Goal: Task Accomplishment & Management: Use online tool/utility

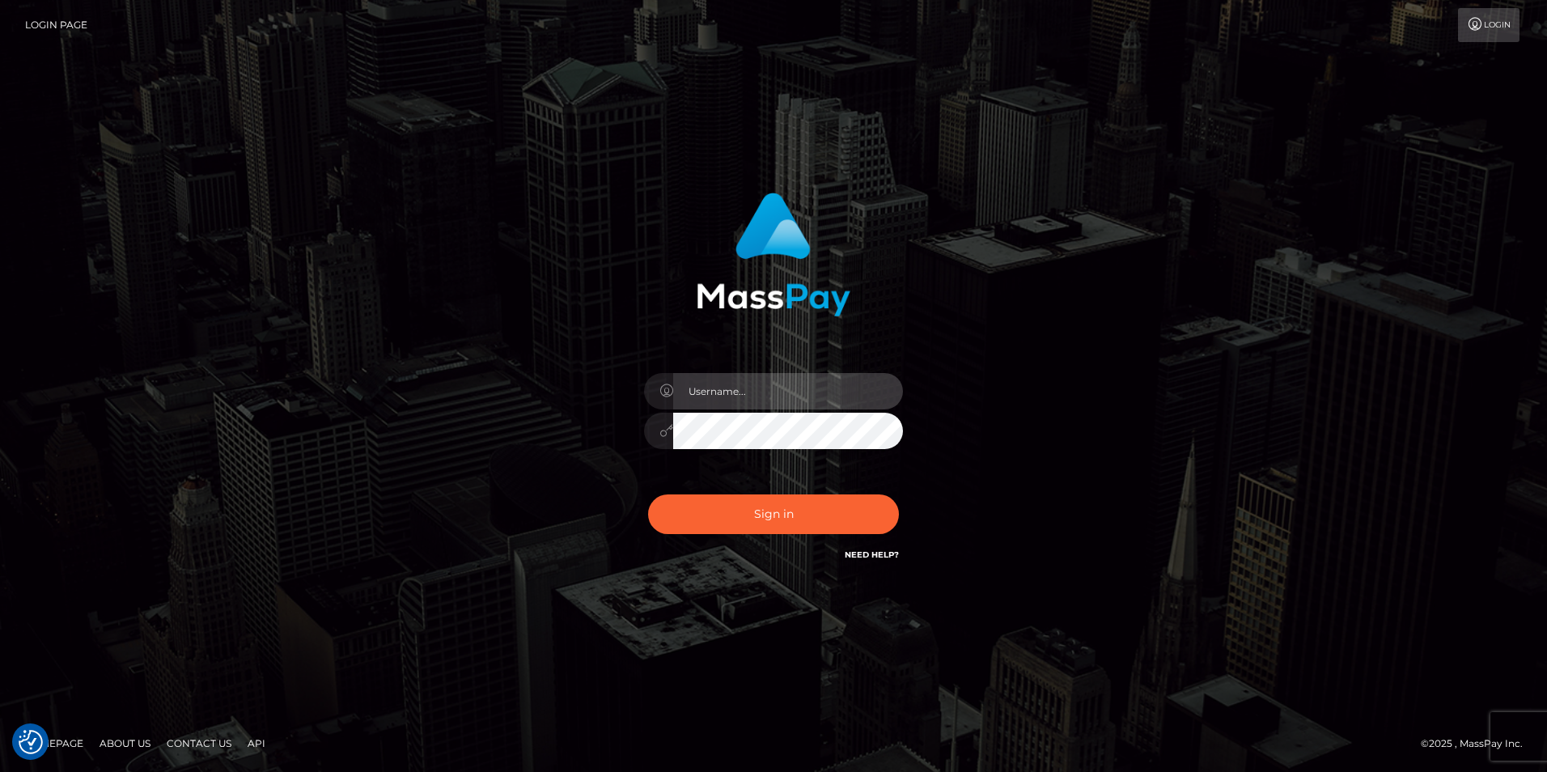
type input "Simone Hayward"
click at [1004, 497] on div "Simone Hayward Sign in" at bounding box center [773, 386] width 922 height 412
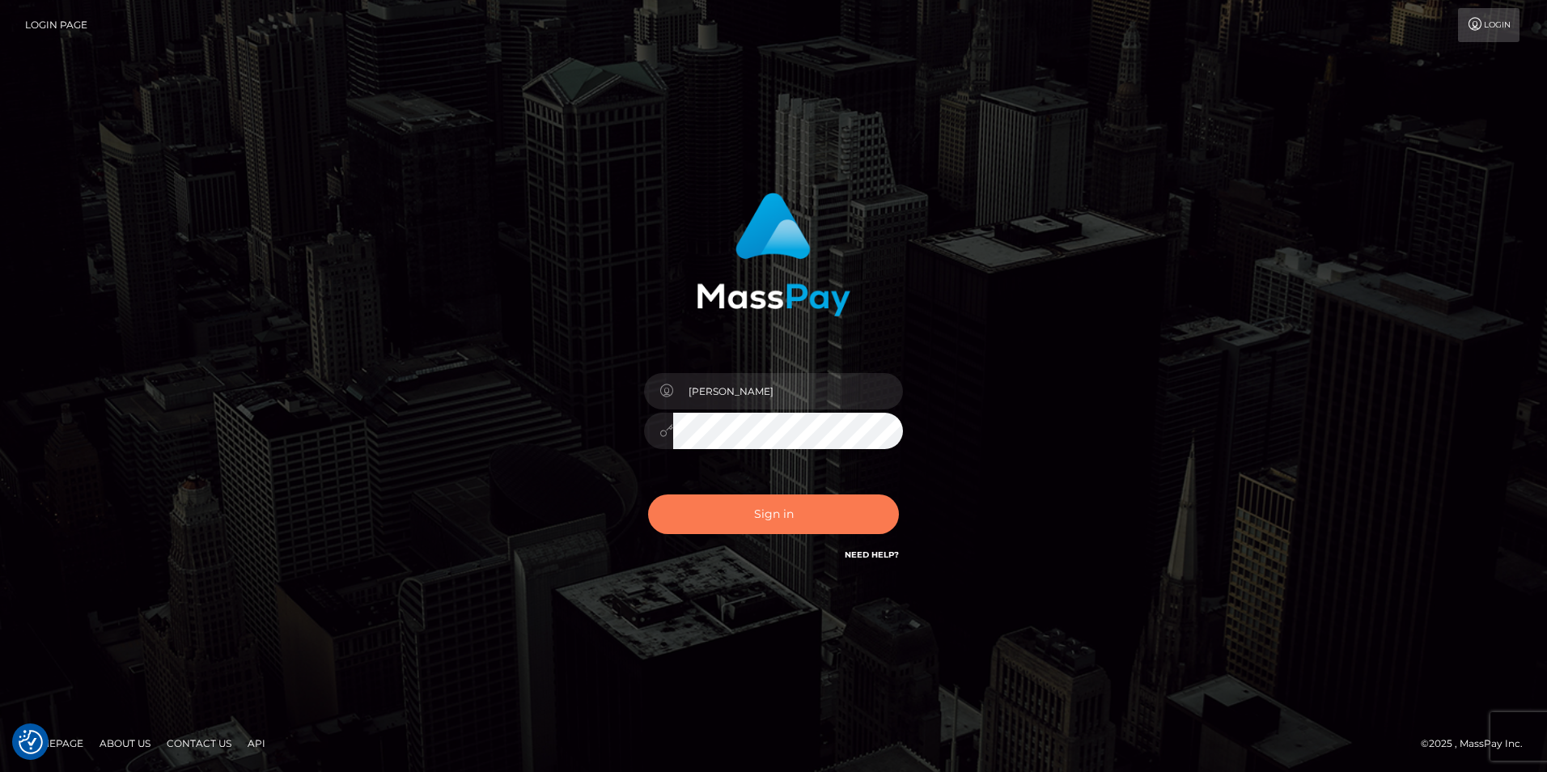
click at [844, 524] on button "Sign in" at bounding box center [773, 514] width 251 height 40
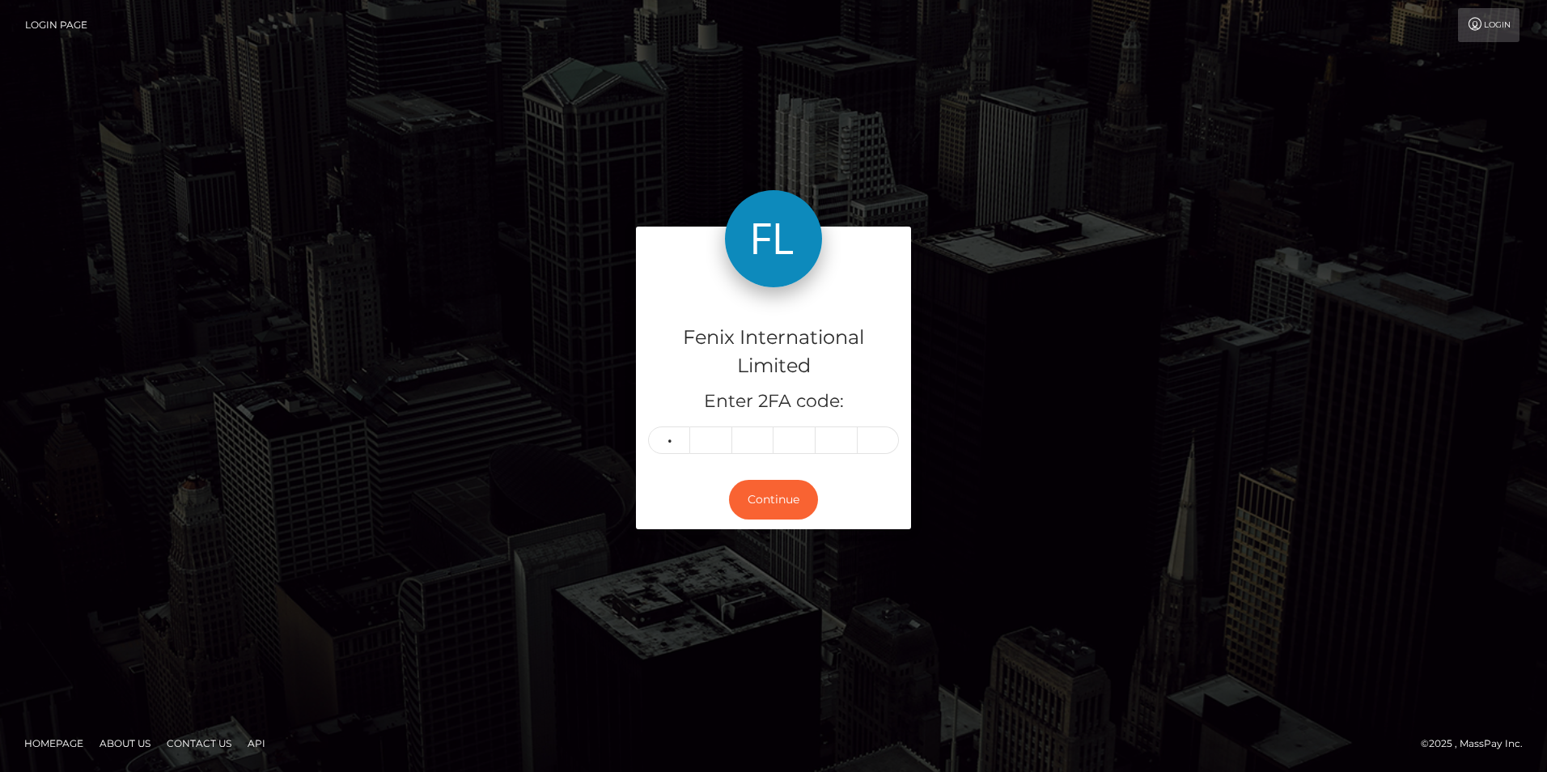
type input "8"
type input "9"
type input "4"
type input "1"
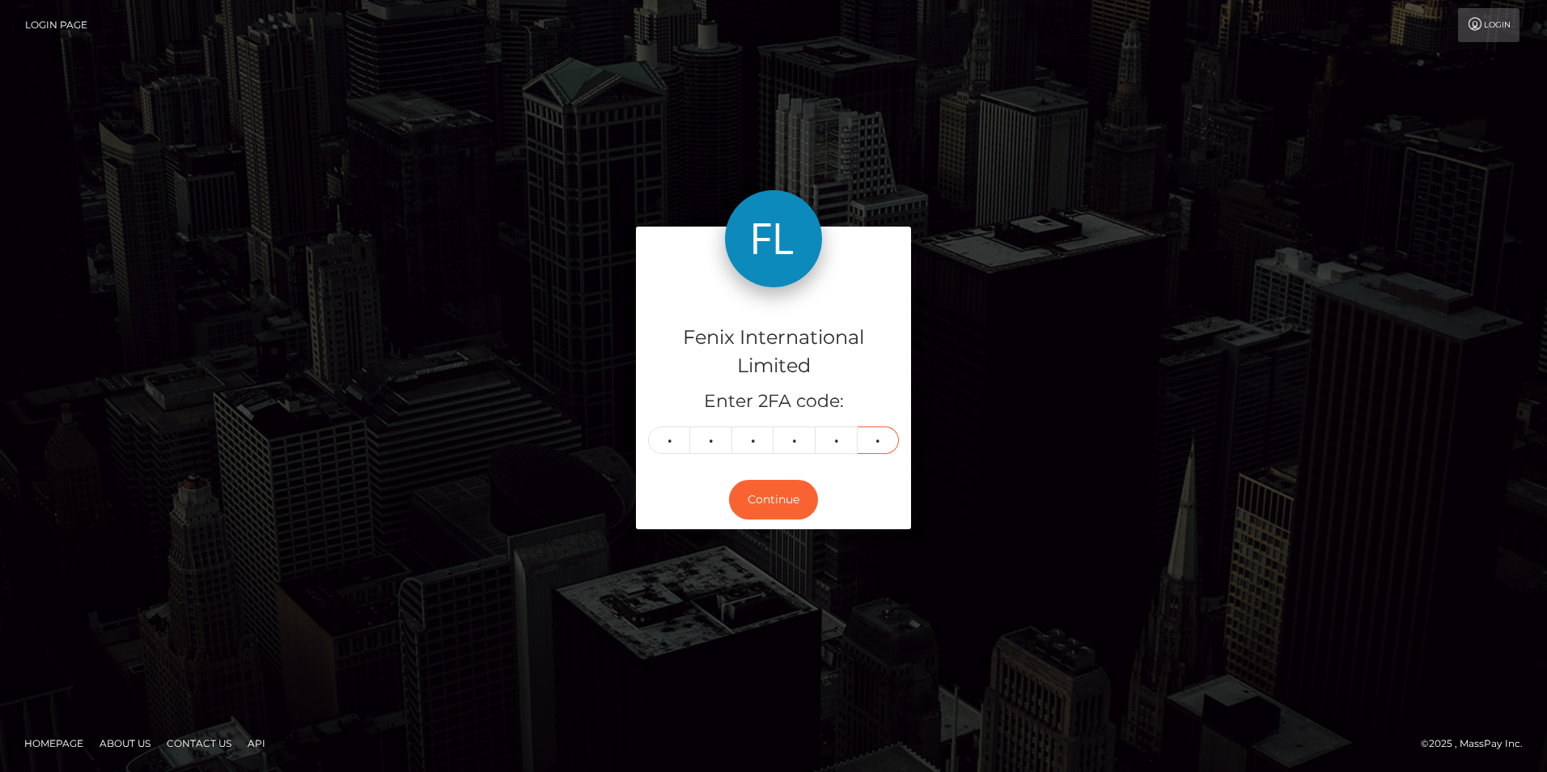
type input "8"
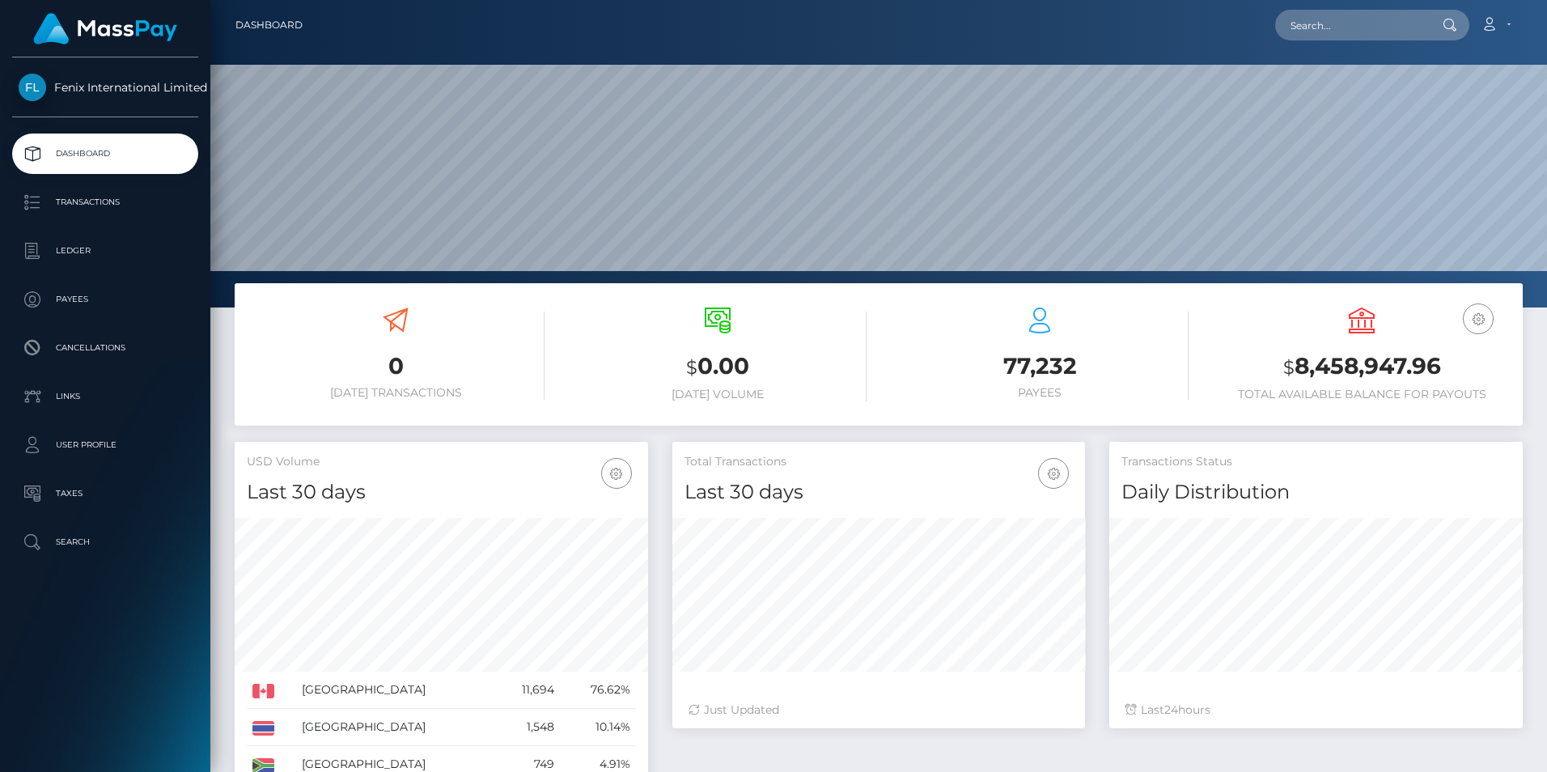
scroll to position [287, 413]
click at [65, 247] on p "Ledger" at bounding box center [105, 251] width 173 height 24
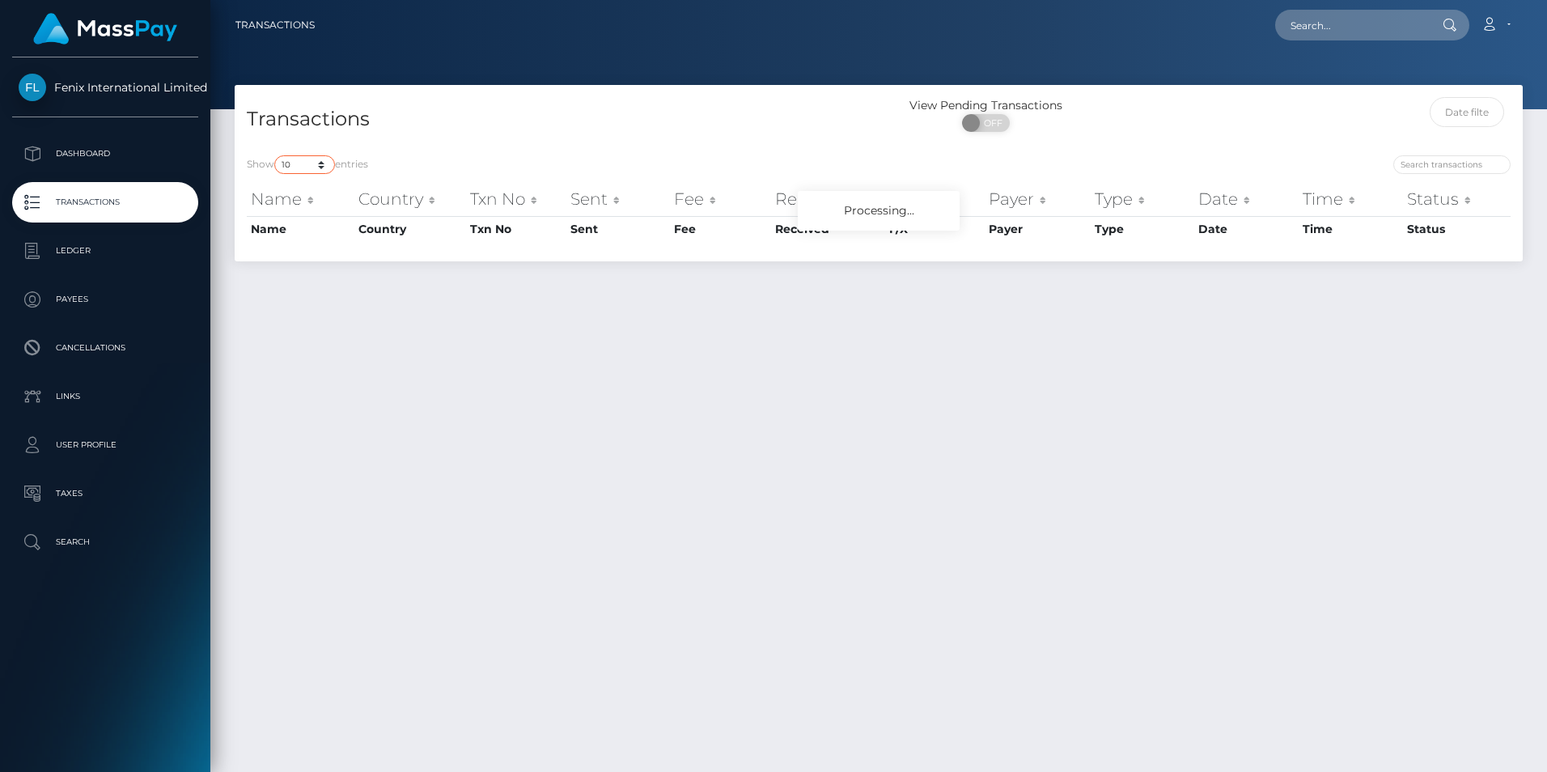
click at [304, 163] on select "10 25 50 100 250 500 1,000 3,500" at bounding box center [304, 164] width 61 height 19
select select "3500"
click at [276, 155] on select "10 25 50 100 250 500 1,000 3,500" at bounding box center [304, 164] width 61 height 19
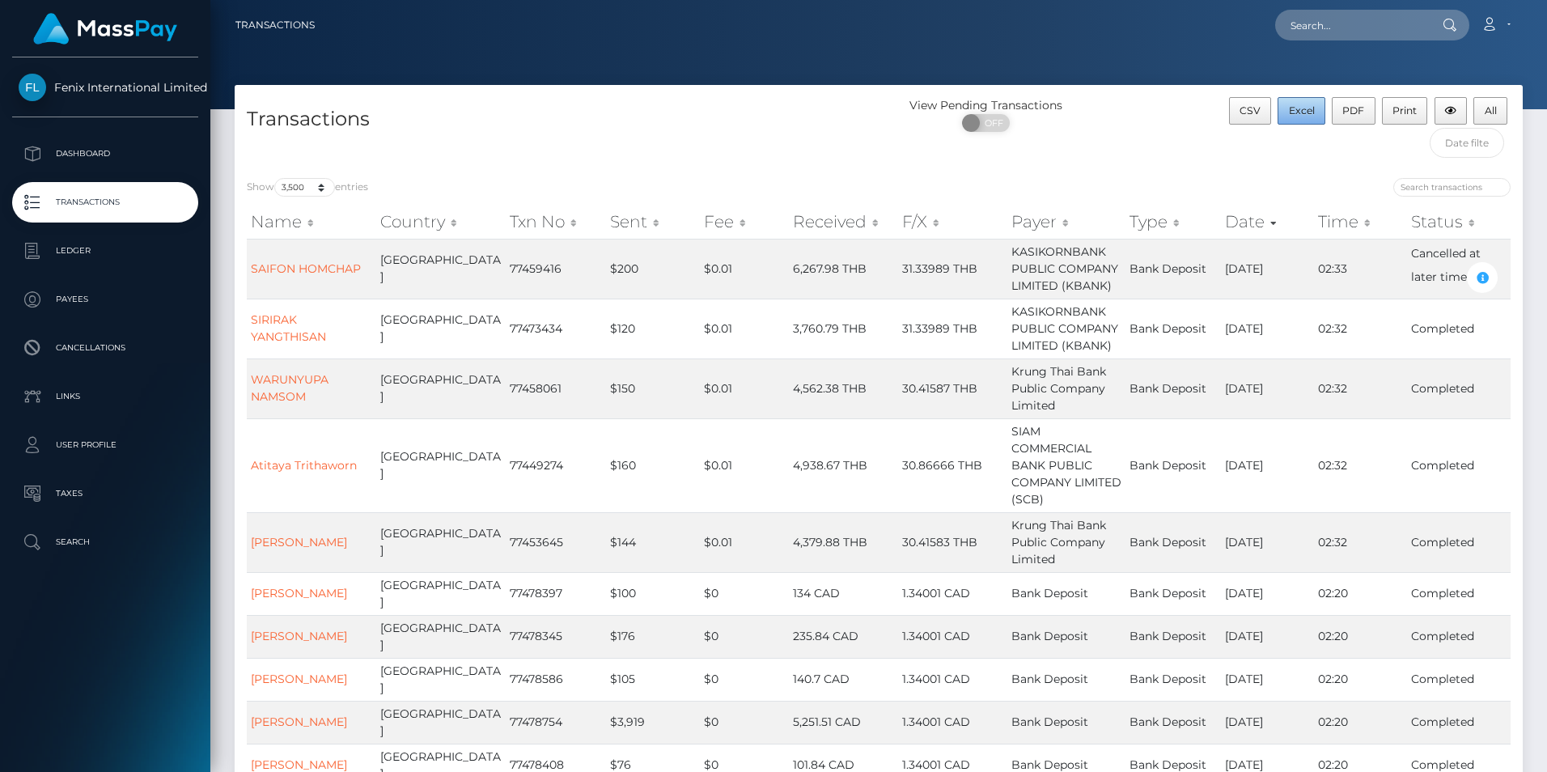
click at [1305, 111] on span "Excel" at bounding box center [1302, 110] width 26 height 12
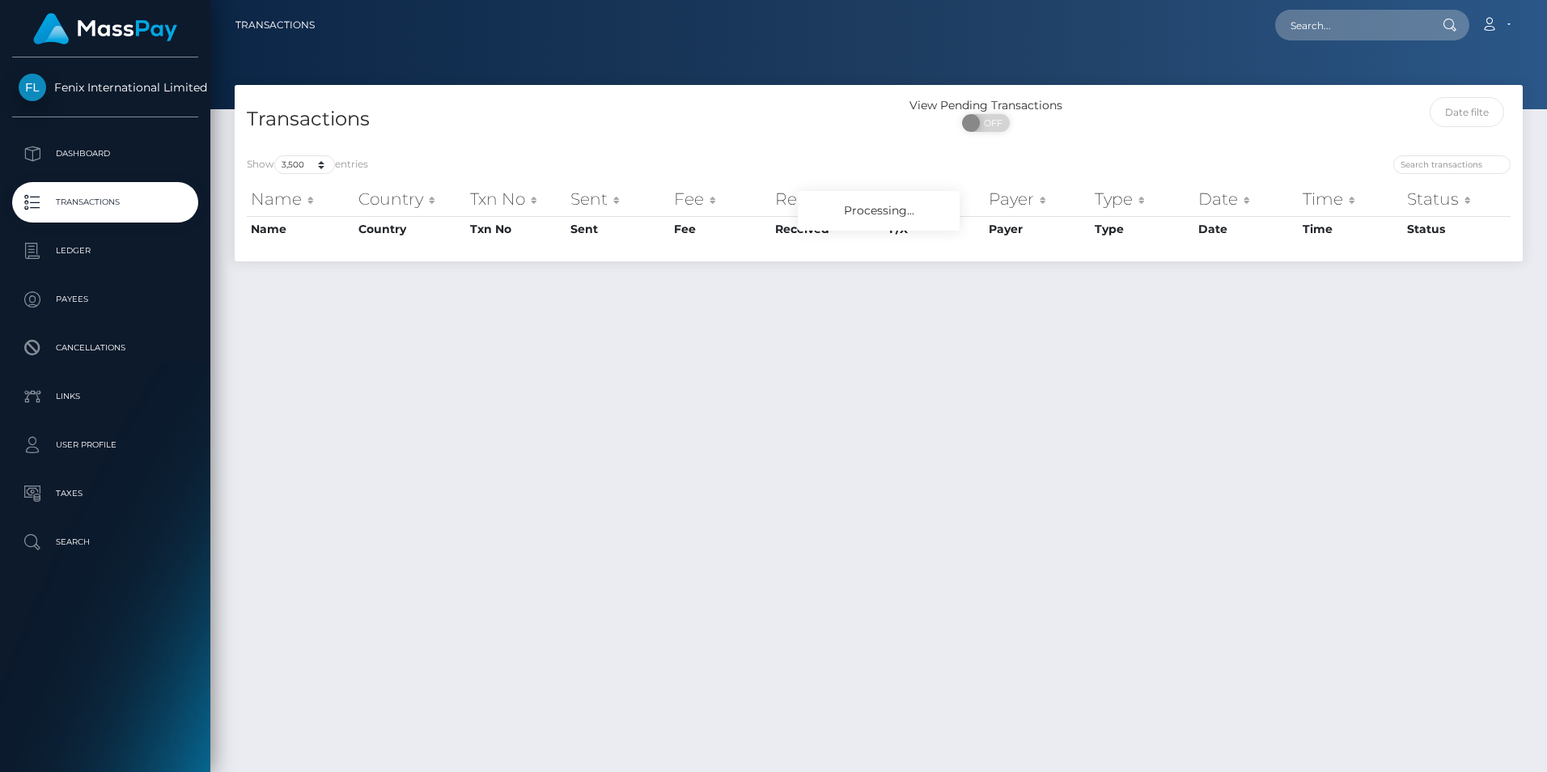
select select "3500"
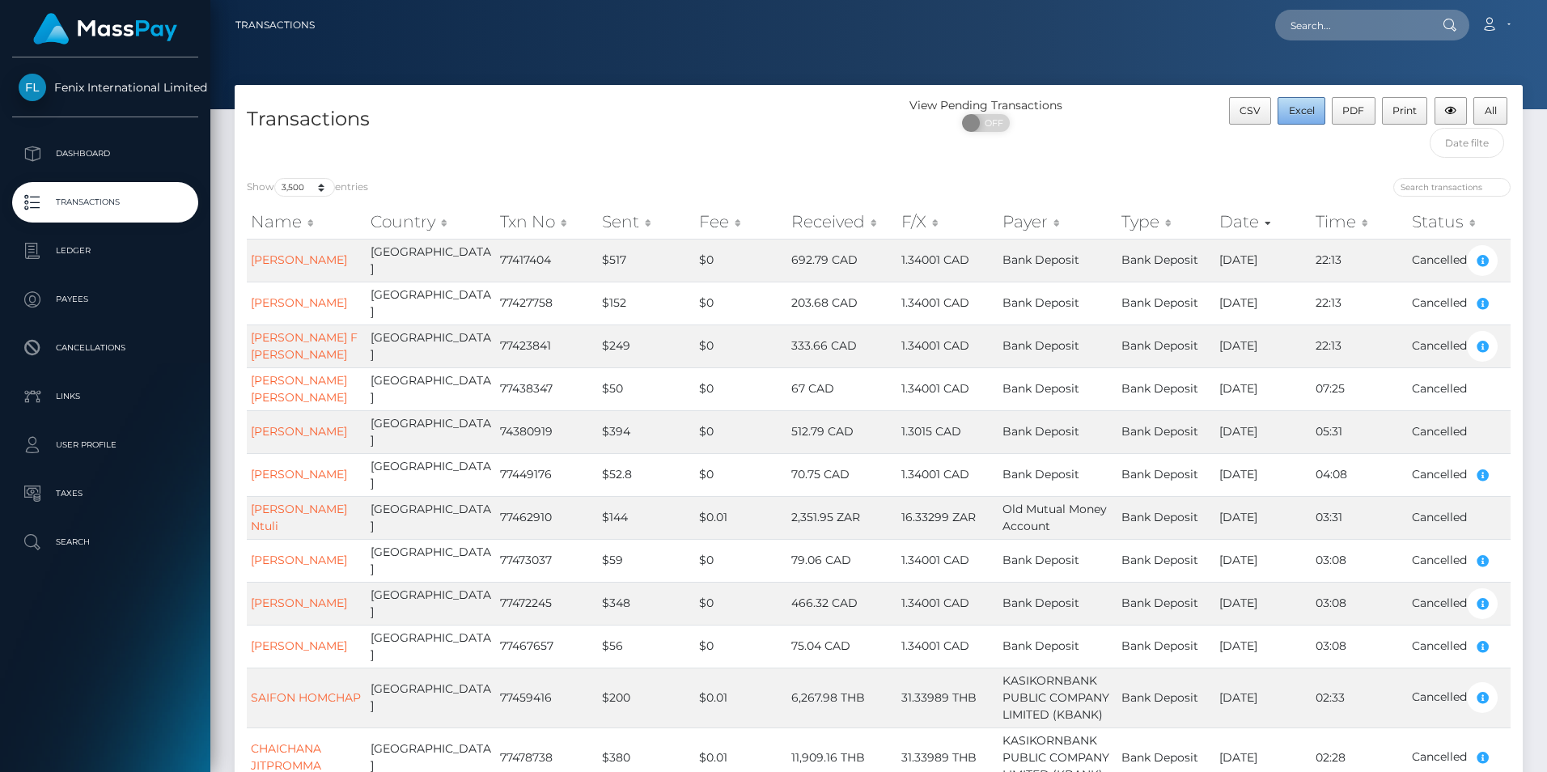
drag, startPoint x: 1300, startPoint y: 108, endPoint x: 1319, endPoint y: 112, distance: 19.0
click at [1301, 108] on span "Excel" at bounding box center [1302, 110] width 26 height 12
